Goal: Task Accomplishment & Management: Use online tool/utility

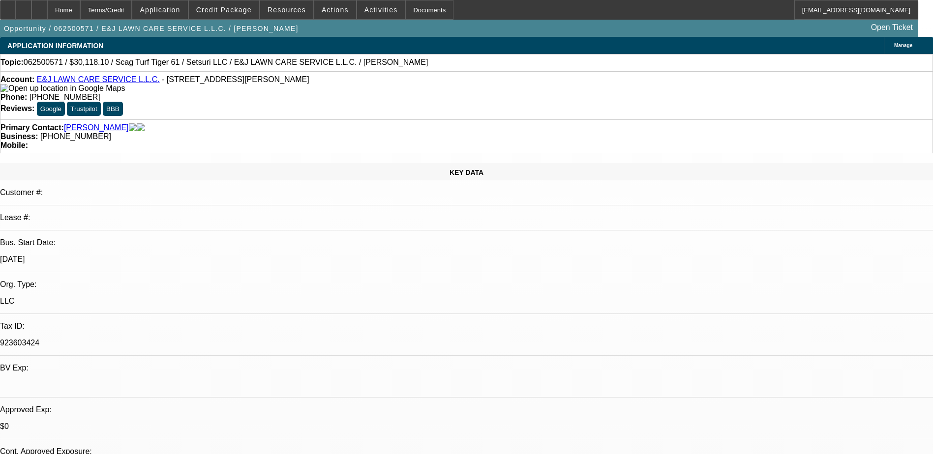
select select "0"
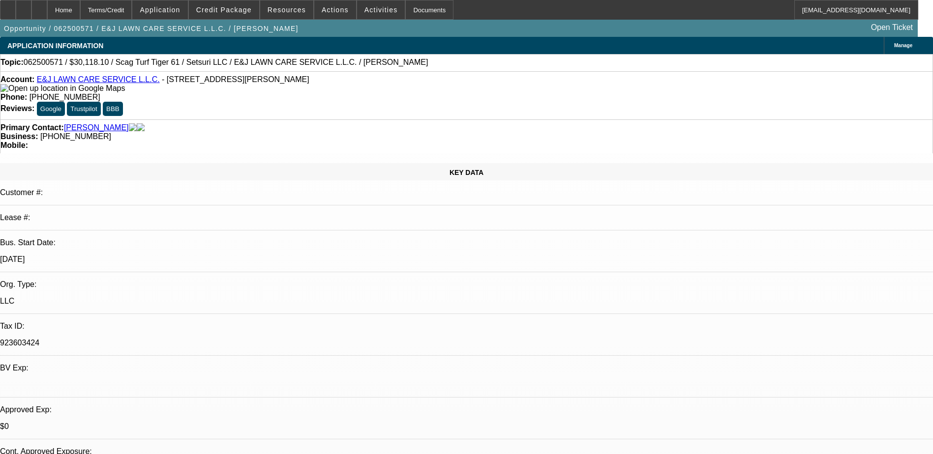
select select "0"
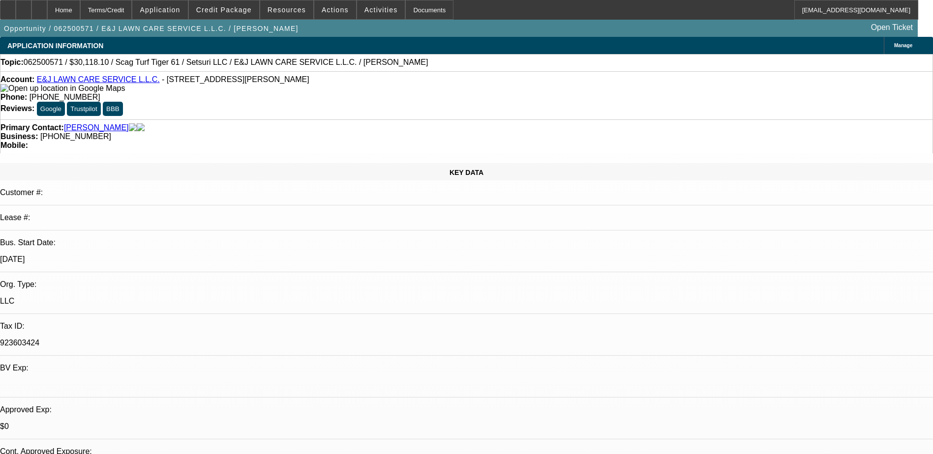
select select "0"
select select "1"
select select "3"
select select "6"
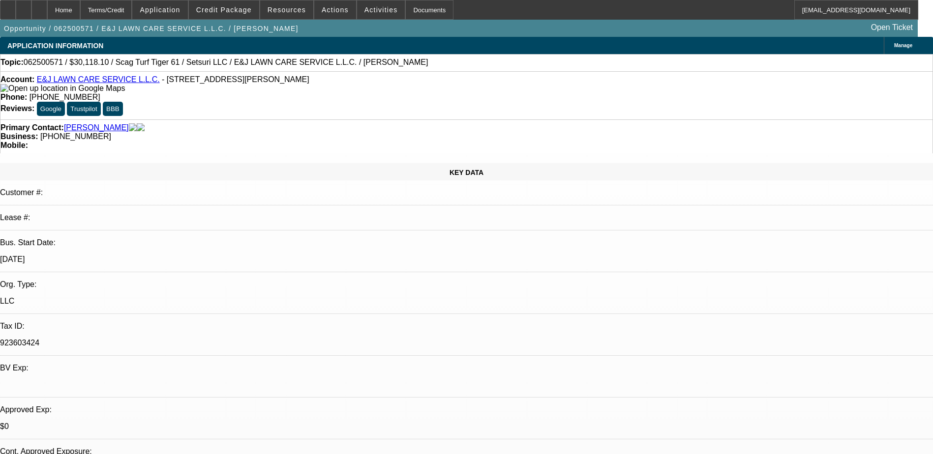
select select "1"
select select "3"
select select "6"
select select "1"
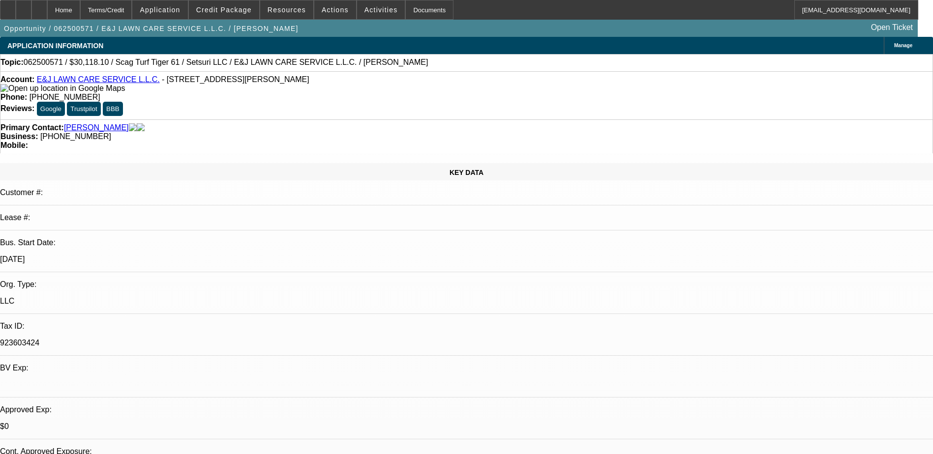
select select "6"
select select "1"
select select "6"
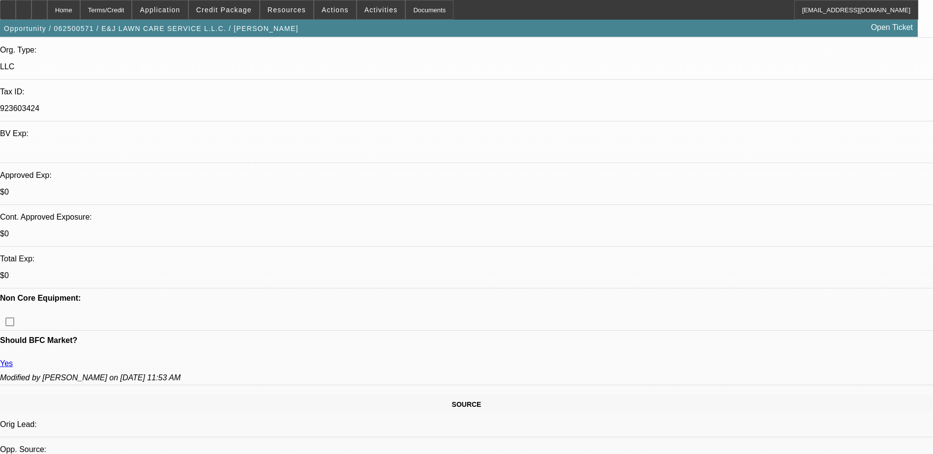
scroll to position [98, 0]
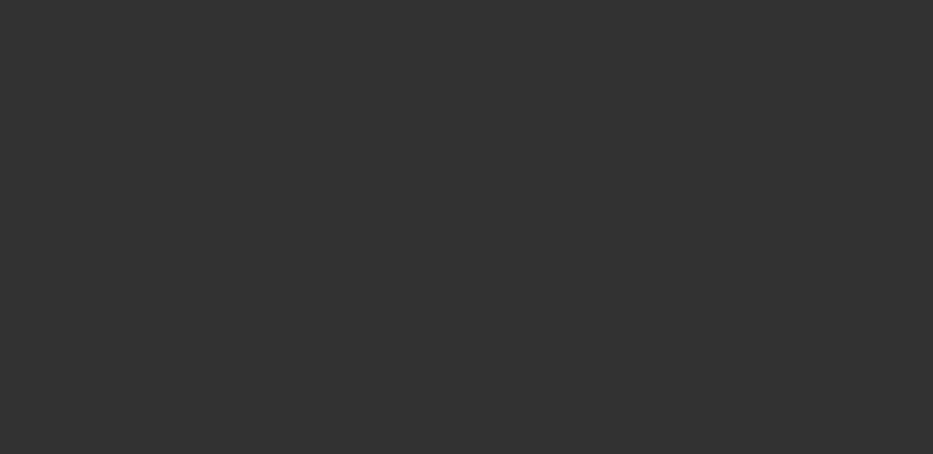
select select "0.2"
select select "2"
select select "0"
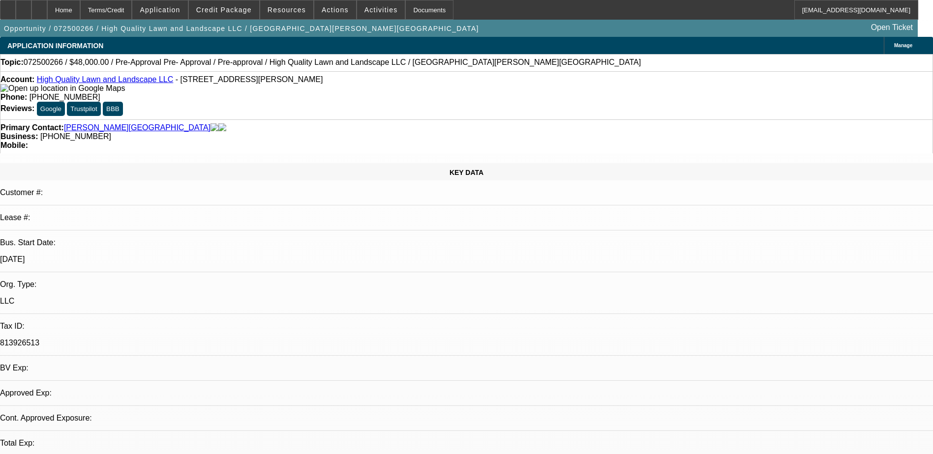
select select "1"
select select "2"
select select "6"
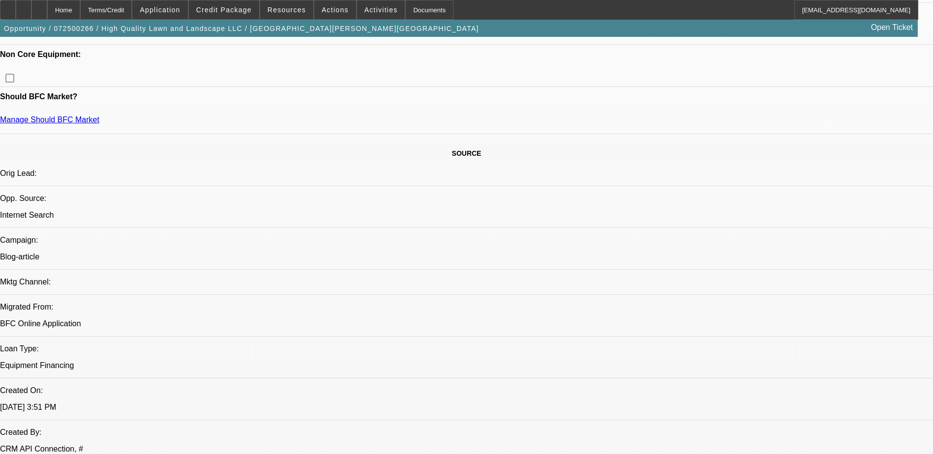
scroll to position [590, 0]
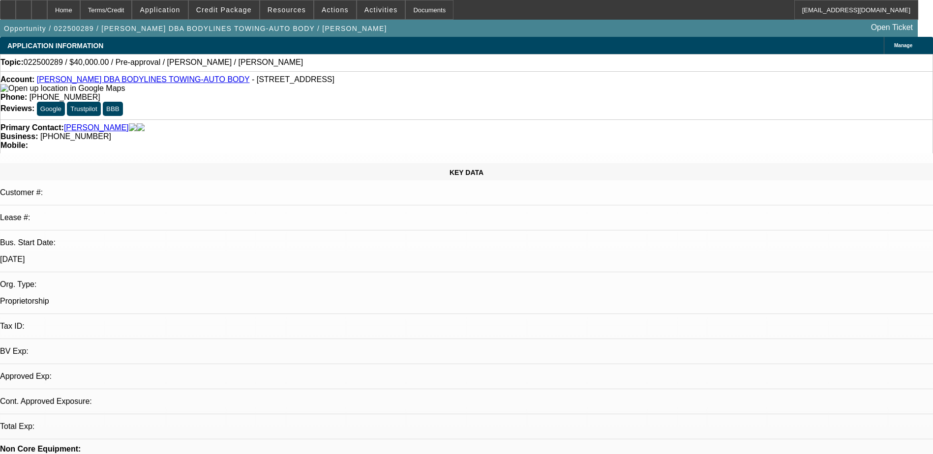
select select "0"
select select "2"
select select "0.1"
select select "1"
select select "2"
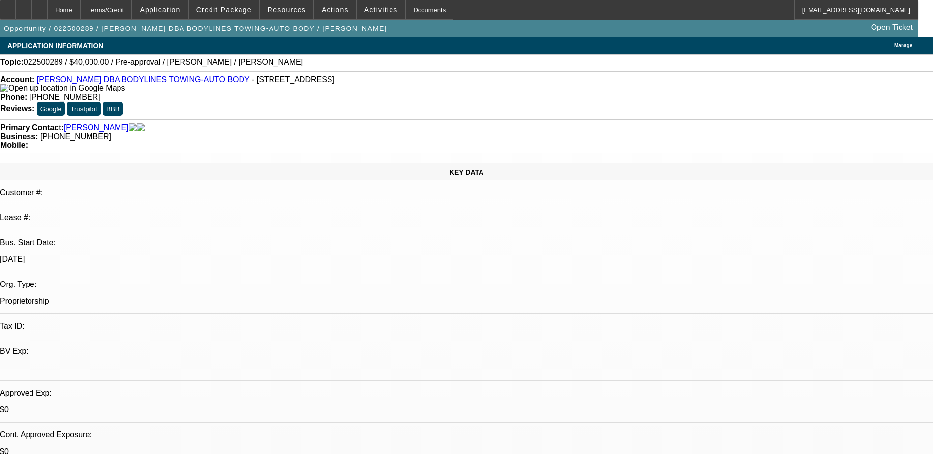
select select "4"
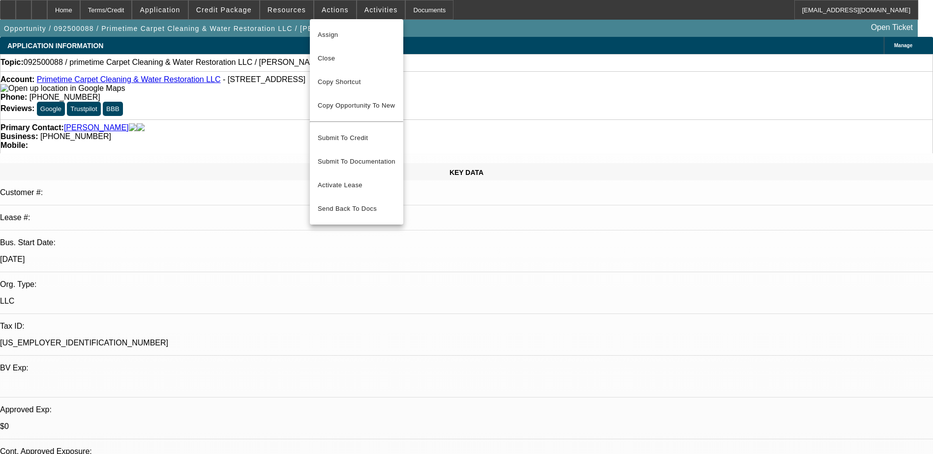
select select "0"
select select "2"
select select "0.1"
select select "4"
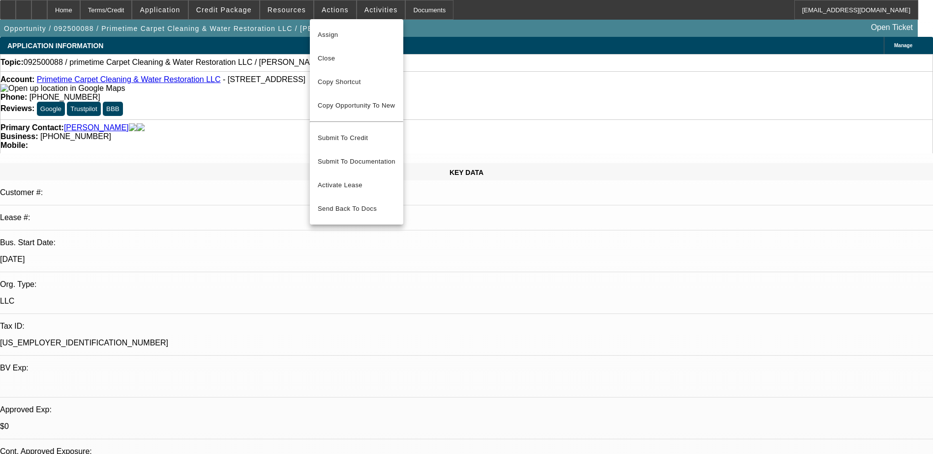
click at [200, 110] on div at bounding box center [466, 227] width 933 height 454
